Goal: Task Accomplishment & Management: Use online tool/utility

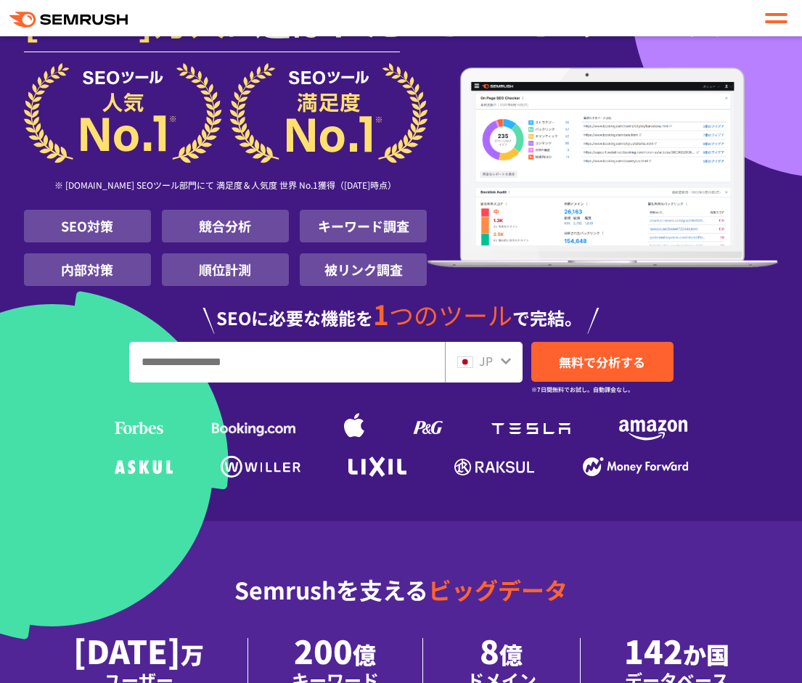
scroll to position [145, 0]
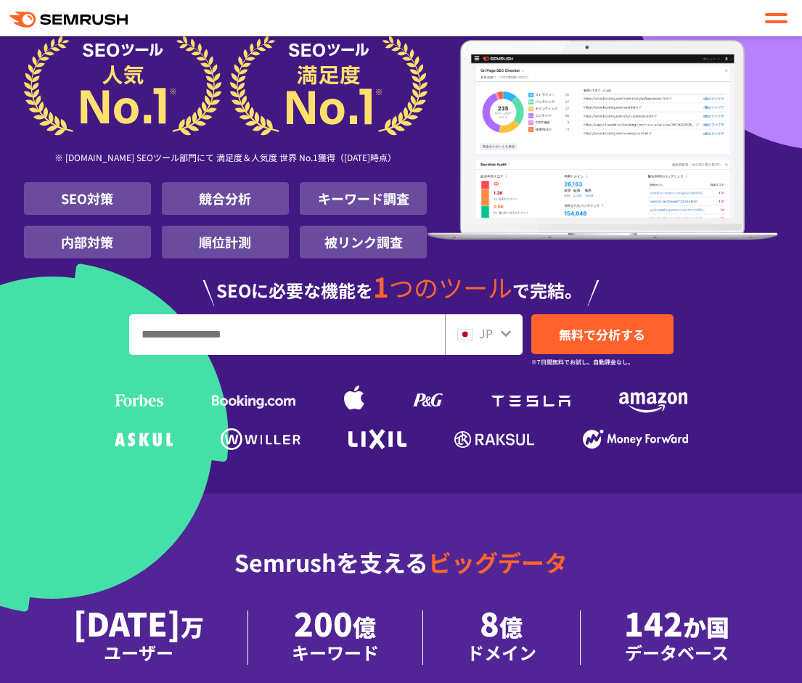
click at [307, 341] on input "URL、キーワードを入力してください" at bounding box center [287, 334] width 314 height 39
type input "*****"
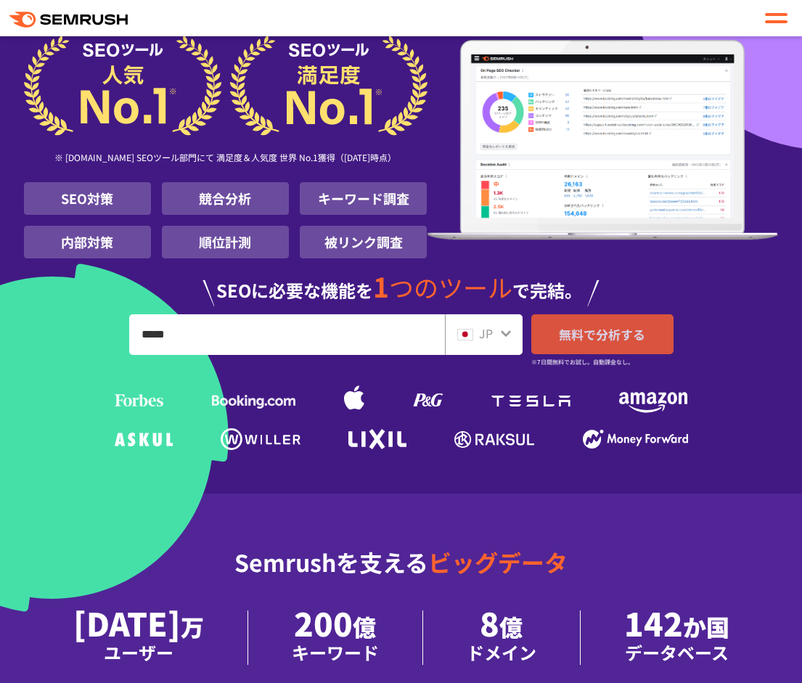
click at [582, 324] on link "無料で分析する" at bounding box center [602, 334] width 142 height 40
